Goal: Task Accomplishment & Management: Complete application form

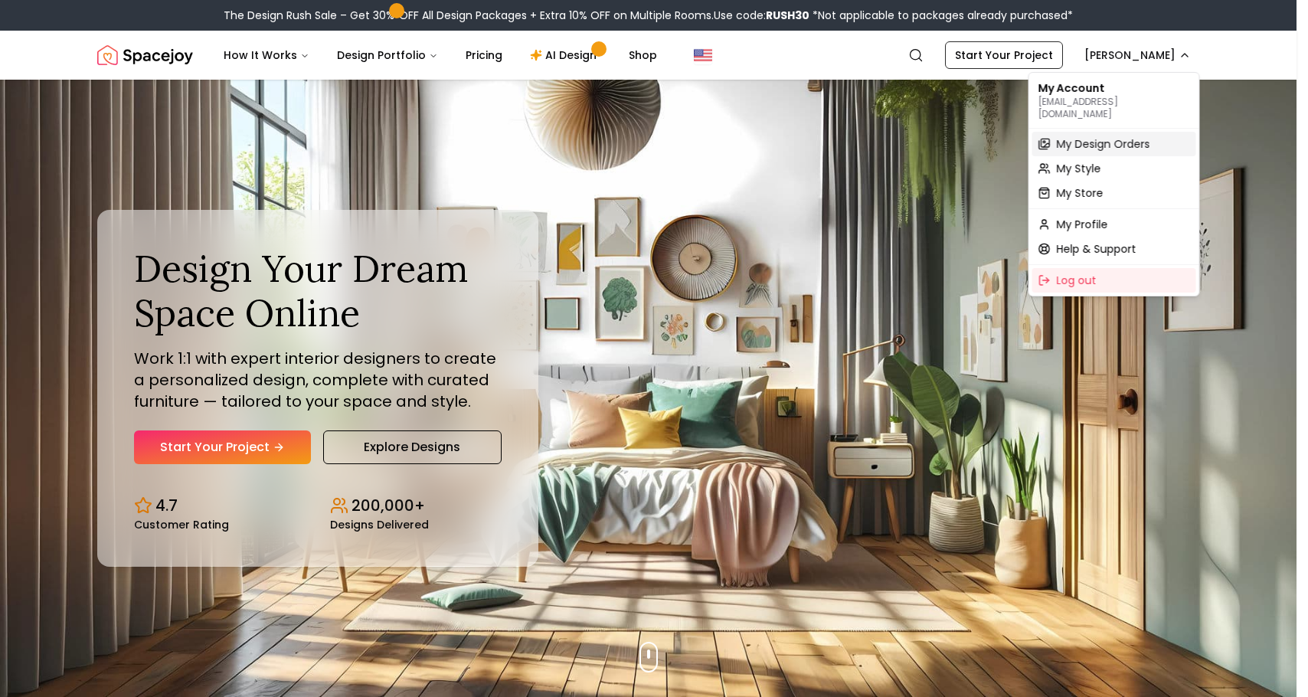
click at [1098, 136] on span "My Design Orders" at bounding box center [1103, 143] width 93 height 15
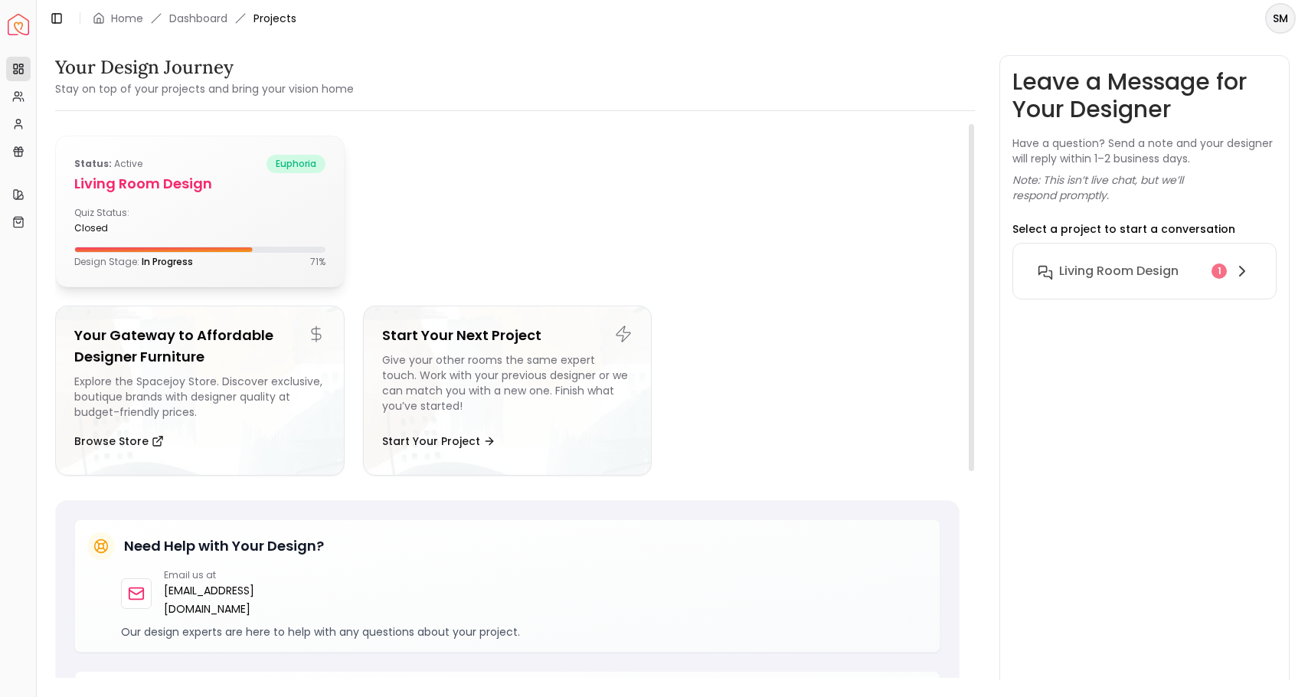
click at [149, 262] on span "In Progress" at bounding box center [167, 261] width 51 height 13
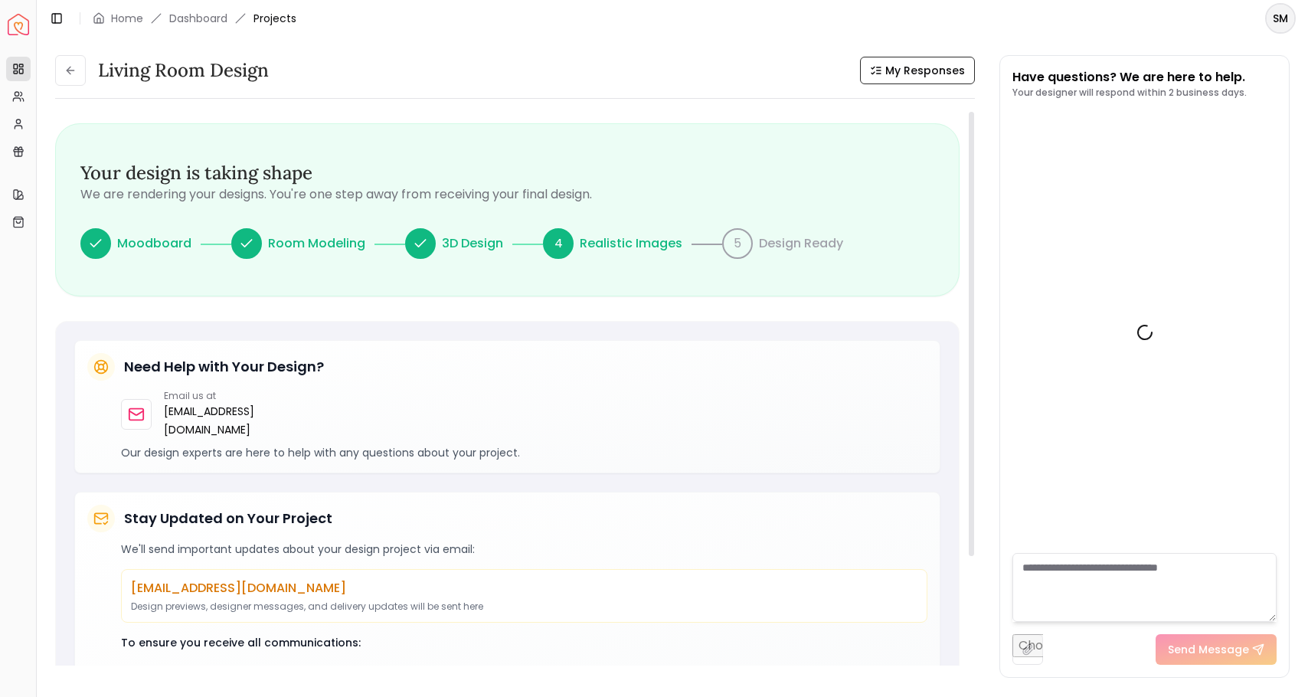
scroll to position [339, 0]
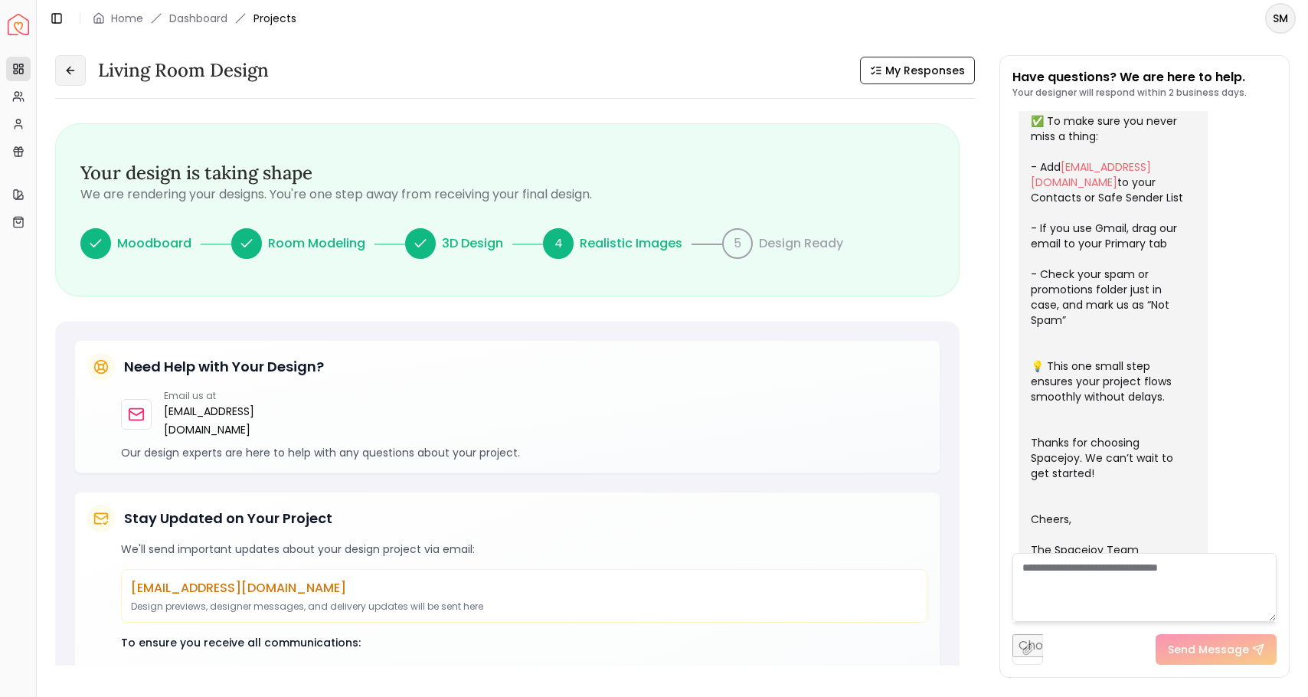
click at [66, 72] on icon at bounding box center [70, 70] width 12 height 12
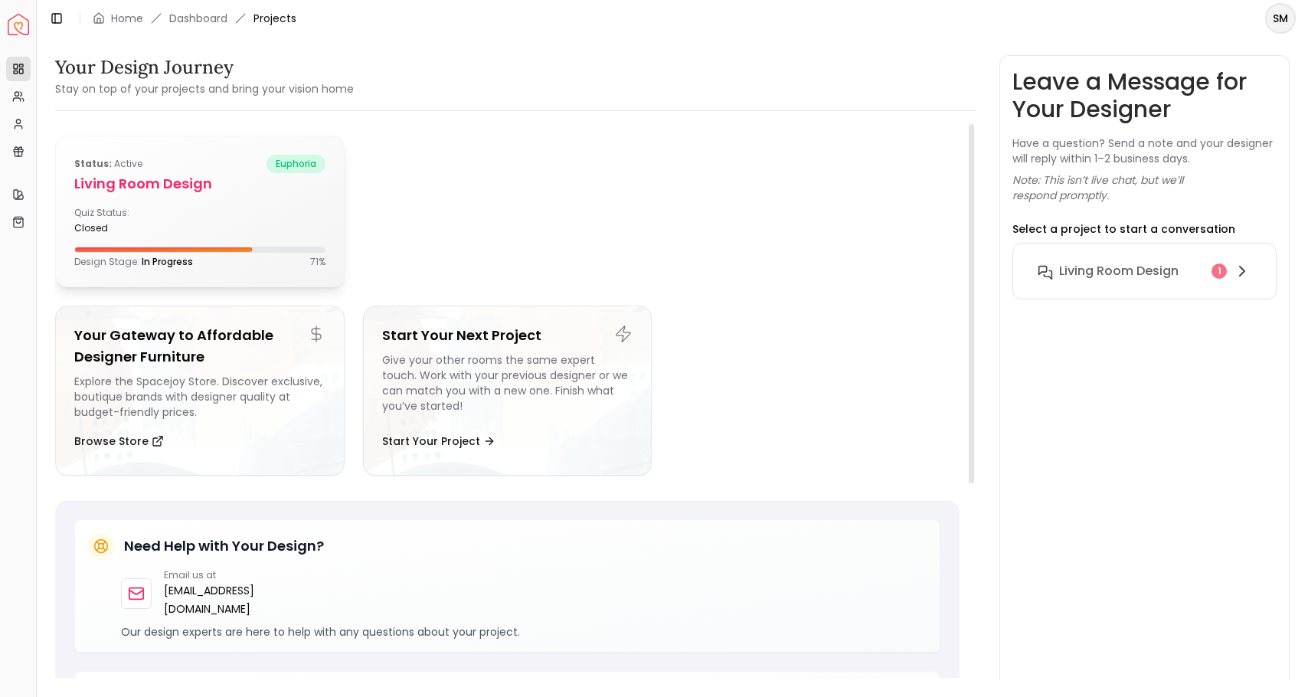
click at [110, 208] on div "Quiz Status: closed" at bounding box center [134, 221] width 120 height 28
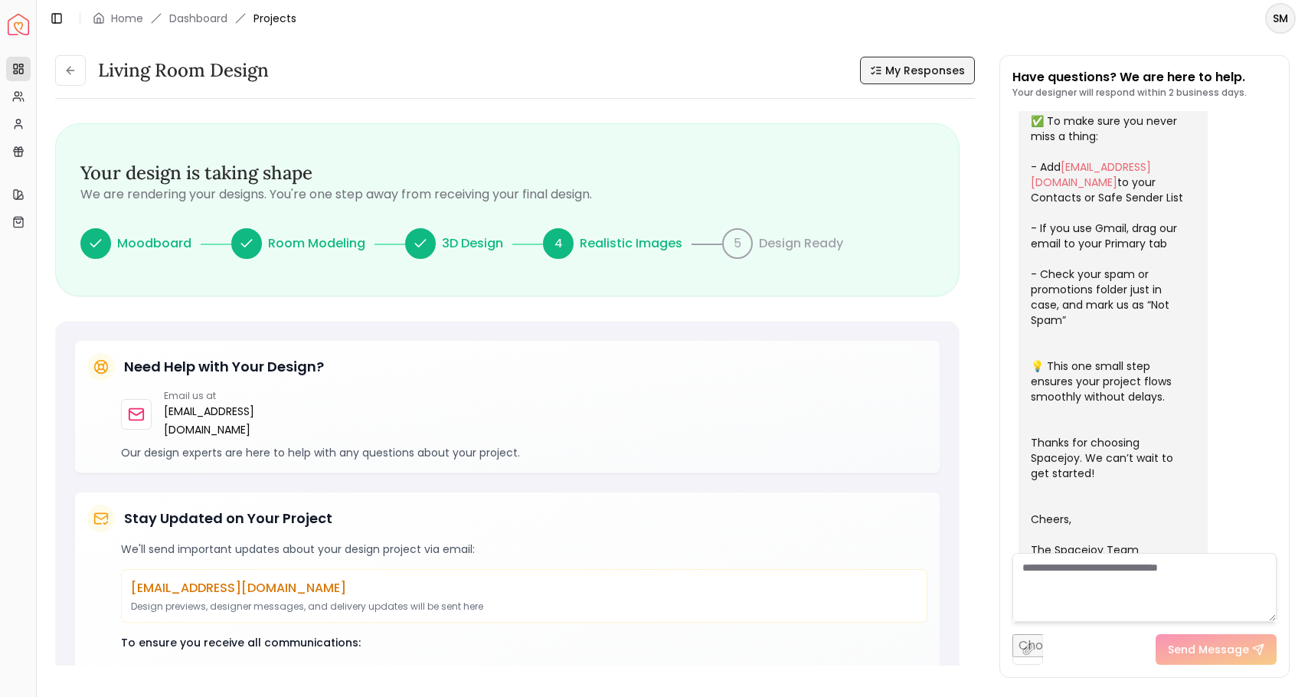
click at [880, 67] on icon at bounding box center [879, 67] width 4 height 0
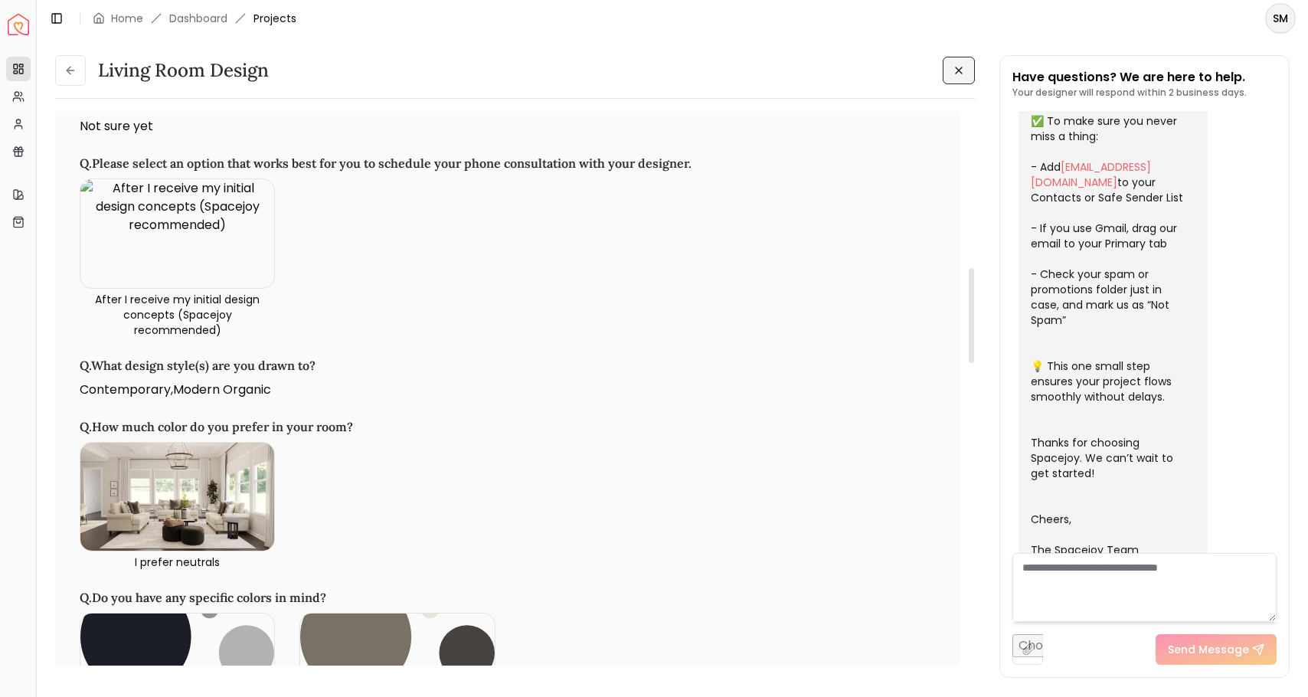
scroll to position [912, 0]
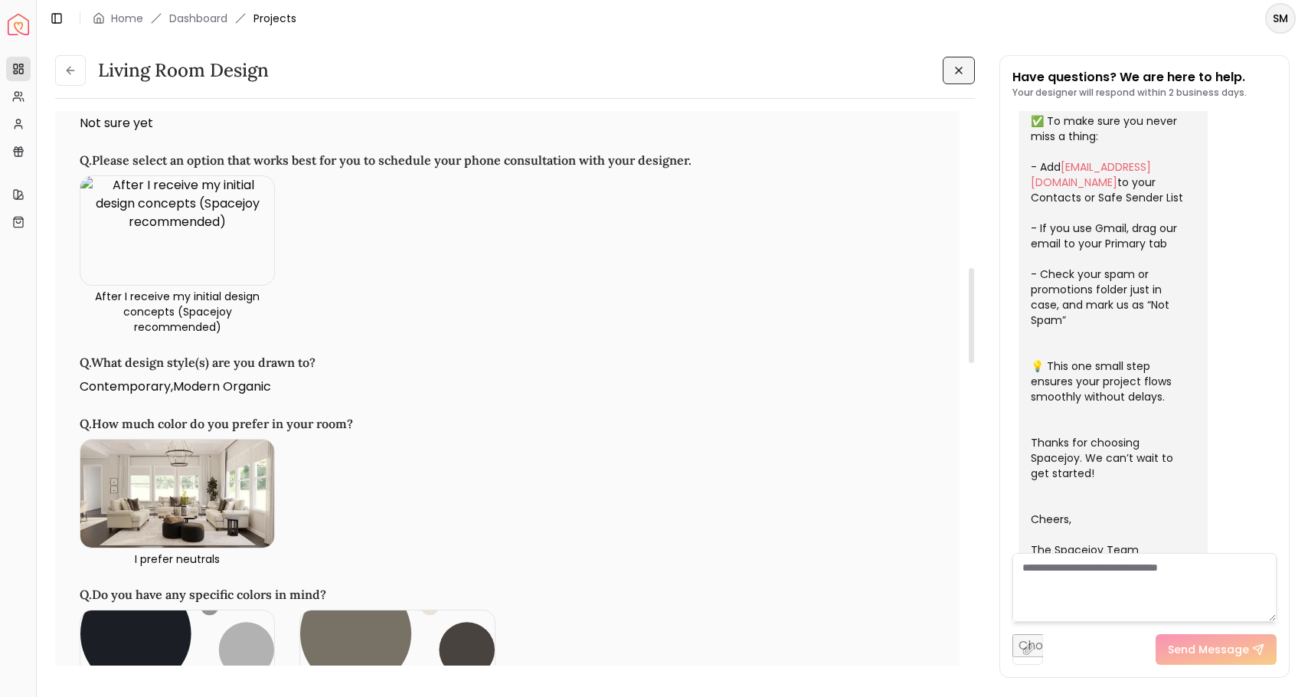
click at [185, 519] on img at bounding box center [177, 494] width 194 height 109
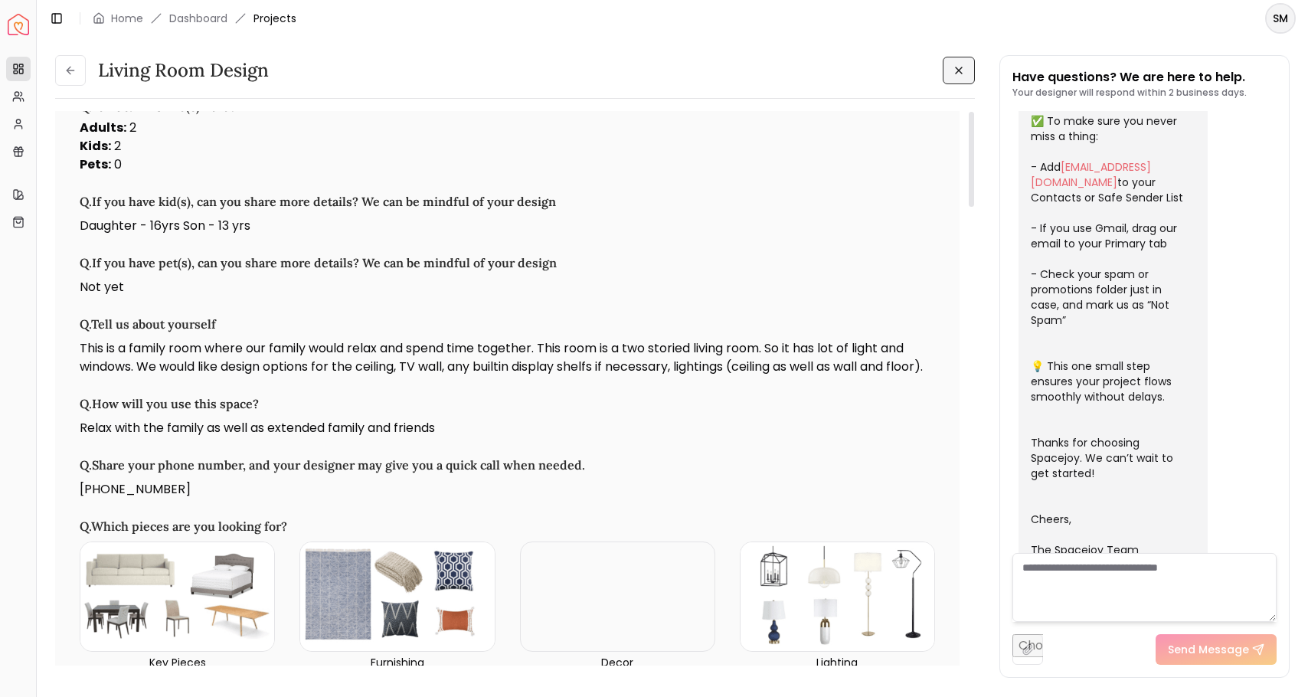
scroll to position [0, 0]
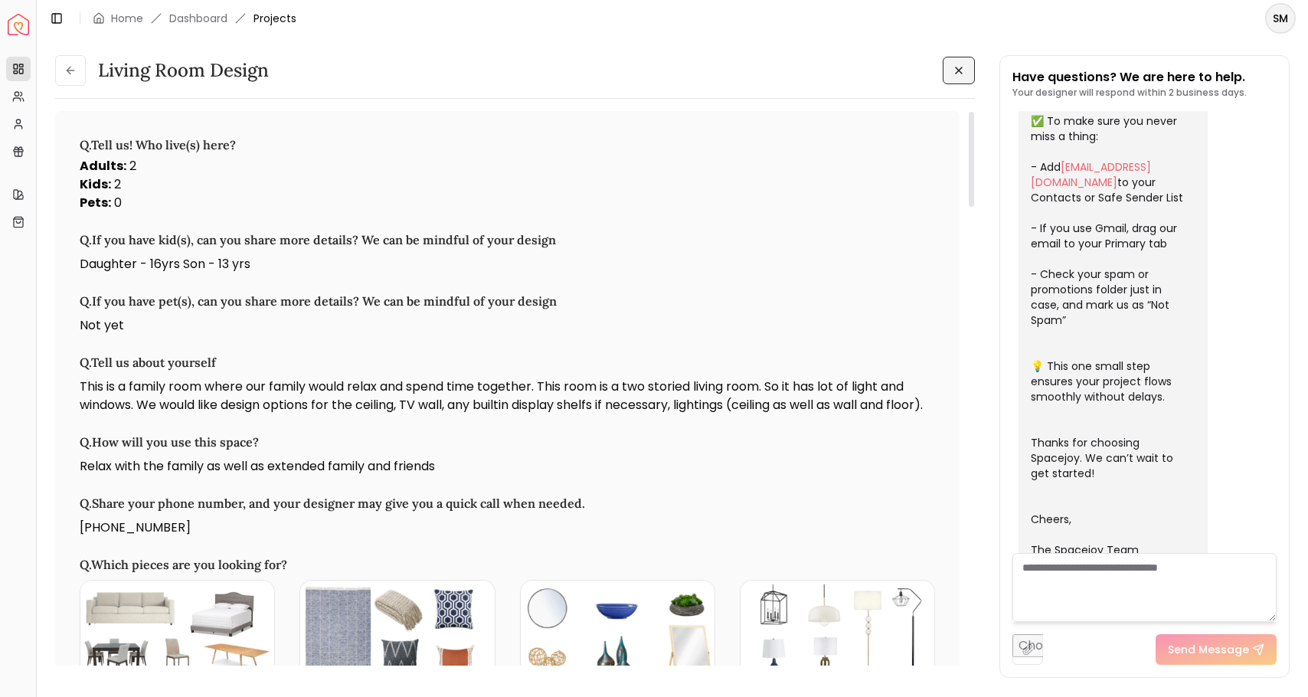
click at [421, 359] on h3 "Q. Tell us about yourself" at bounding box center [508, 362] width 856 height 18
